Goal: Task Accomplishment & Management: Manage account settings

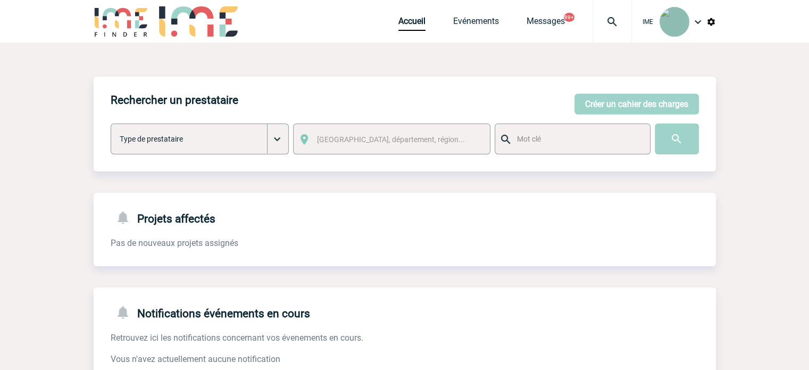
click at [676, 19] on img at bounding box center [675, 22] width 30 height 30
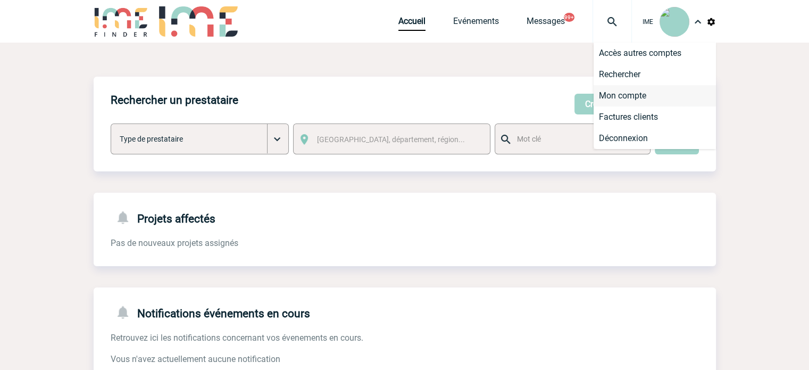
click at [626, 94] on li "Mon compte" at bounding box center [655, 95] width 122 height 21
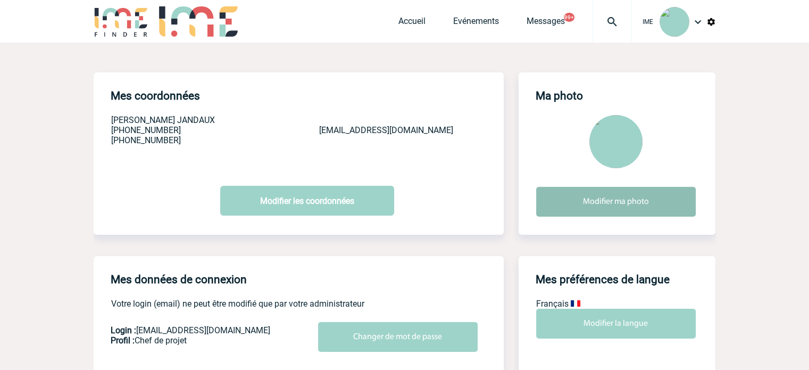
click at [606, 195] on input "Modifier ma photo" at bounding box center [616, 202] width 160 height 30
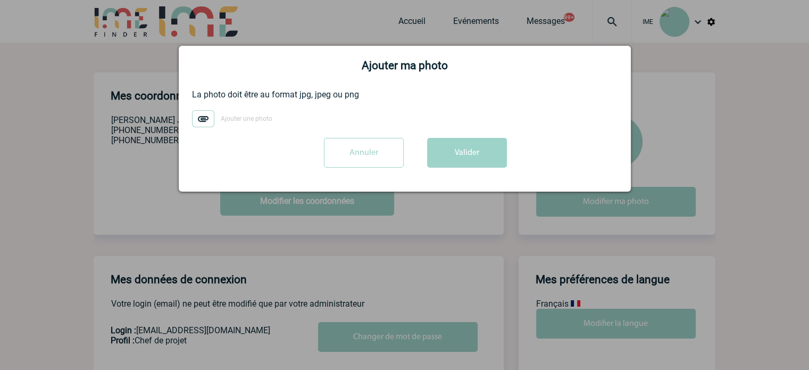
click at [203, 119] on img at bounding box center [203, 118] width 22 height 17
click at [0, 0] on input "Ajouter une photo" at bounding box center [0, 0] width 0 height 0
click at [489, 158] on button "Valider" at bounding box center [467, 153] width 80 height 30
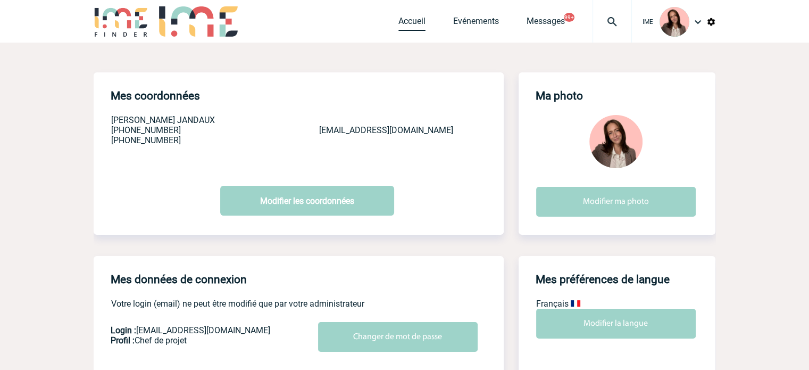
click at [409, 19] on link "Accueil" at bounding box center [412, 23] width 27 height 15
